Goal: Transaction & Acquisition: Purchase product/service

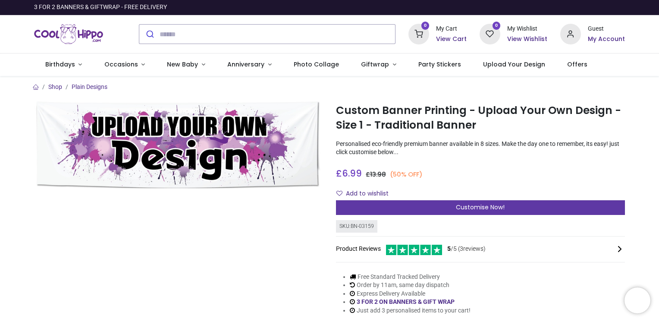
click at [503, 205] on span "Customise Now!" at bounding box center [480, 207] width 49 height 9
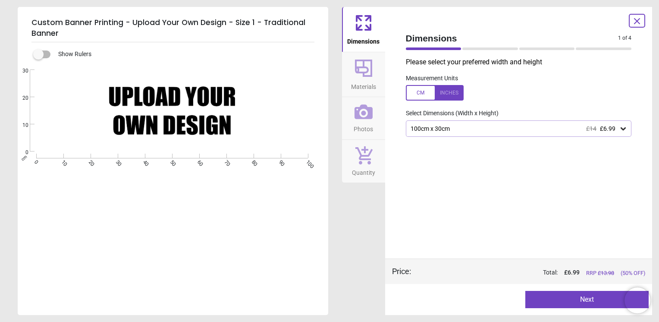
click at [502, 125] on div "100cm x 30cm £14 £6.99" at bounding box center [515, 128] width 210 height 7
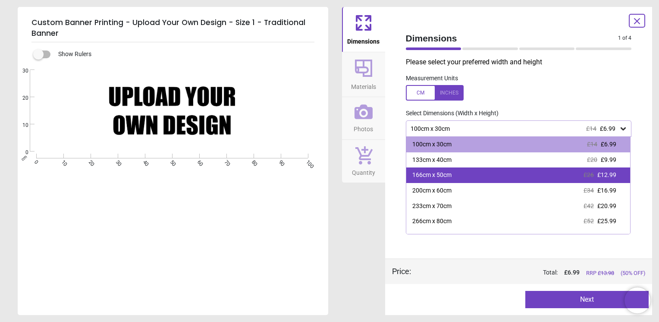
click at [491, 179] on div "166cm x 50cm £26 £12.99" at bounding box center [518, 175] width 224 height 16
